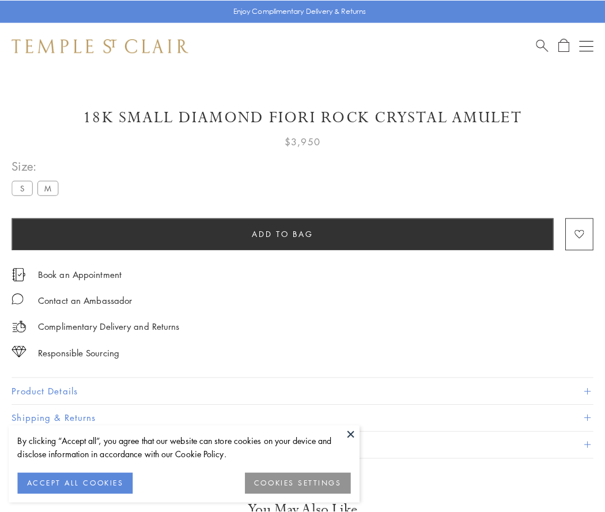
scroll to position [50, 0]
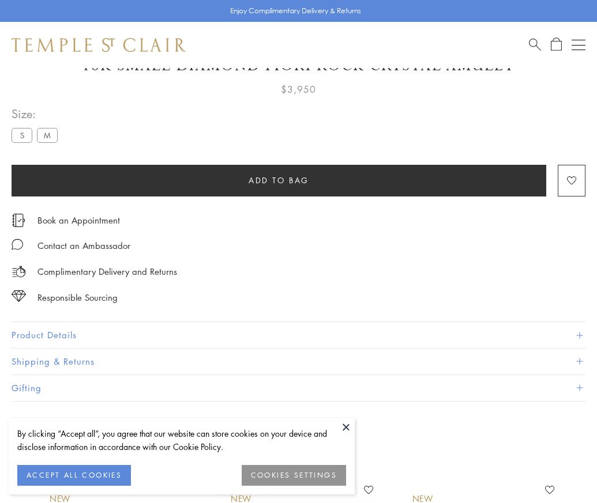
click at [278, 180] on span "Add to bag" at bounding box center [278, 180] width 61 height 13
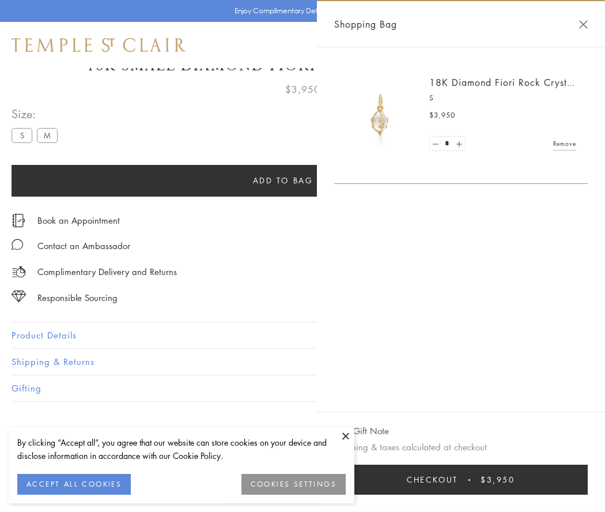
click at [476, 480] on button "Checkout $3,950" at bounding box center [461, 480] width 254 height 30
